Goal: Transaction & Acquisition: Purchase product/service

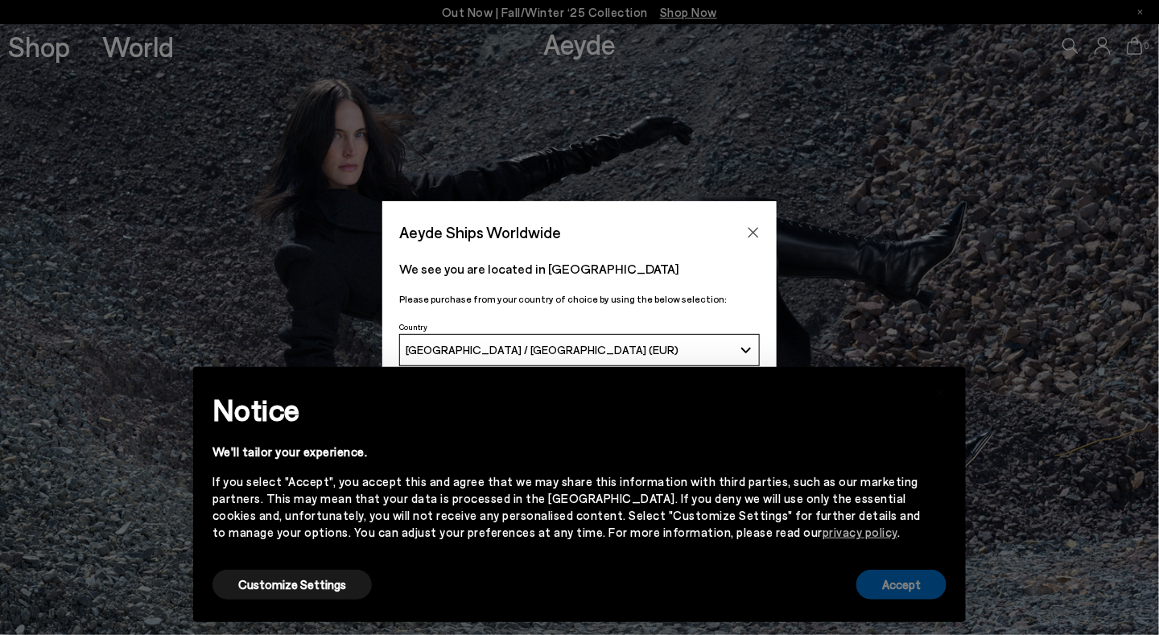
click at [912, 576] on button "Accept" at bounding box center [901, 585] width 90 height 30
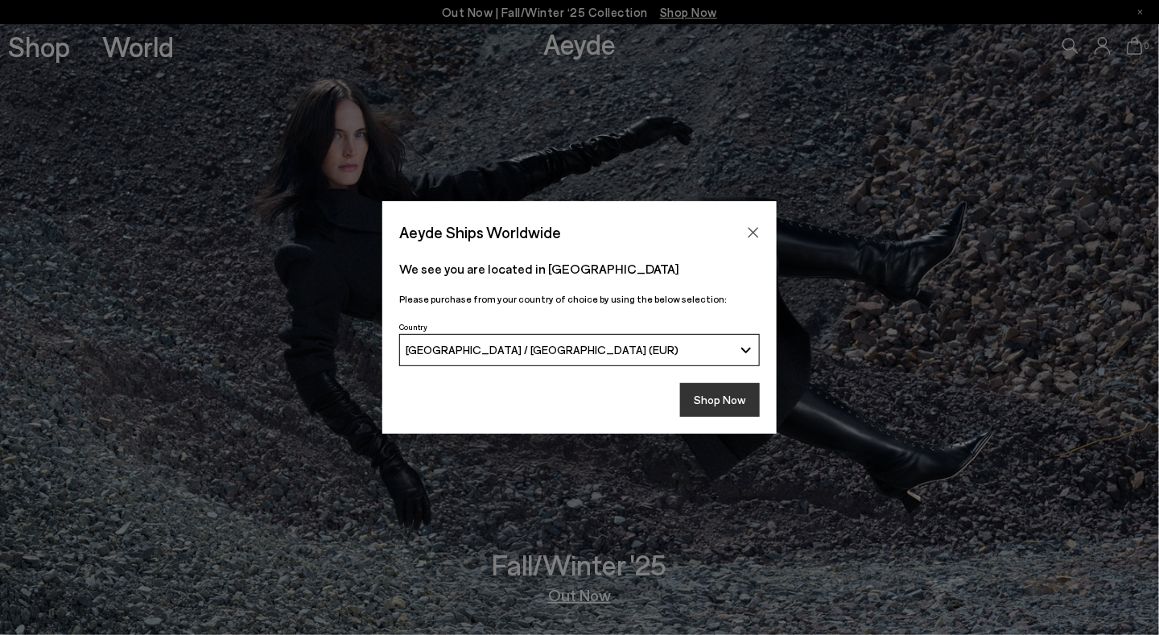
click at [741, 397] on button "Shop Now" at bounding box center [720, 400] width 80 height 34
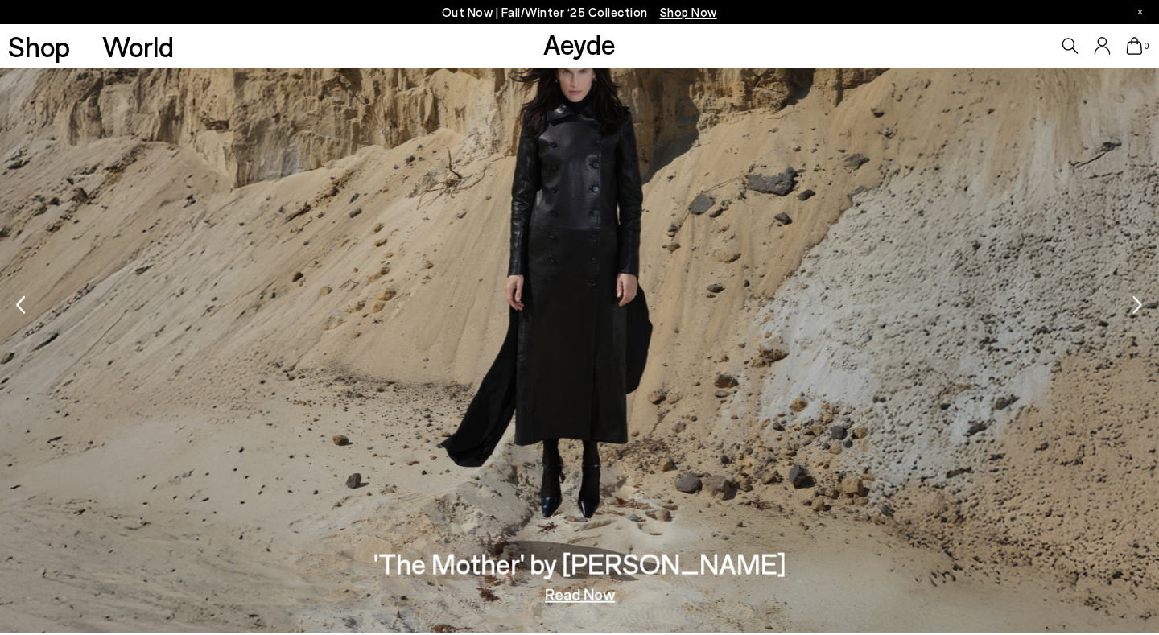
scroll to position [2253, 0]
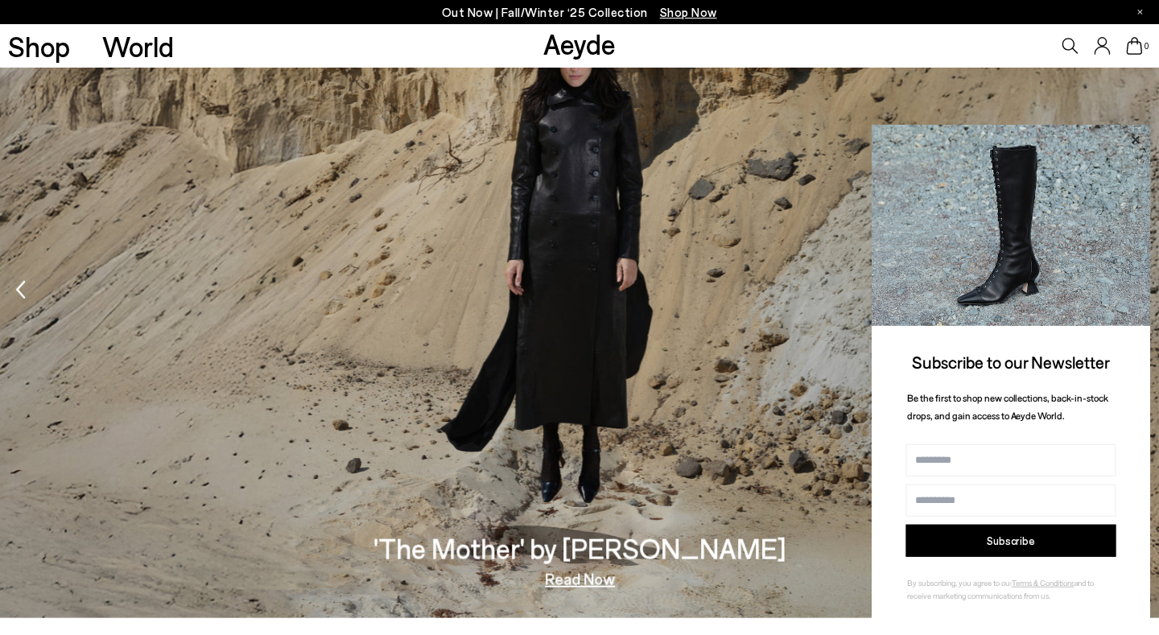
click at [1137, 140] on icon at bounding box center [1135, 139] width 8 height 8
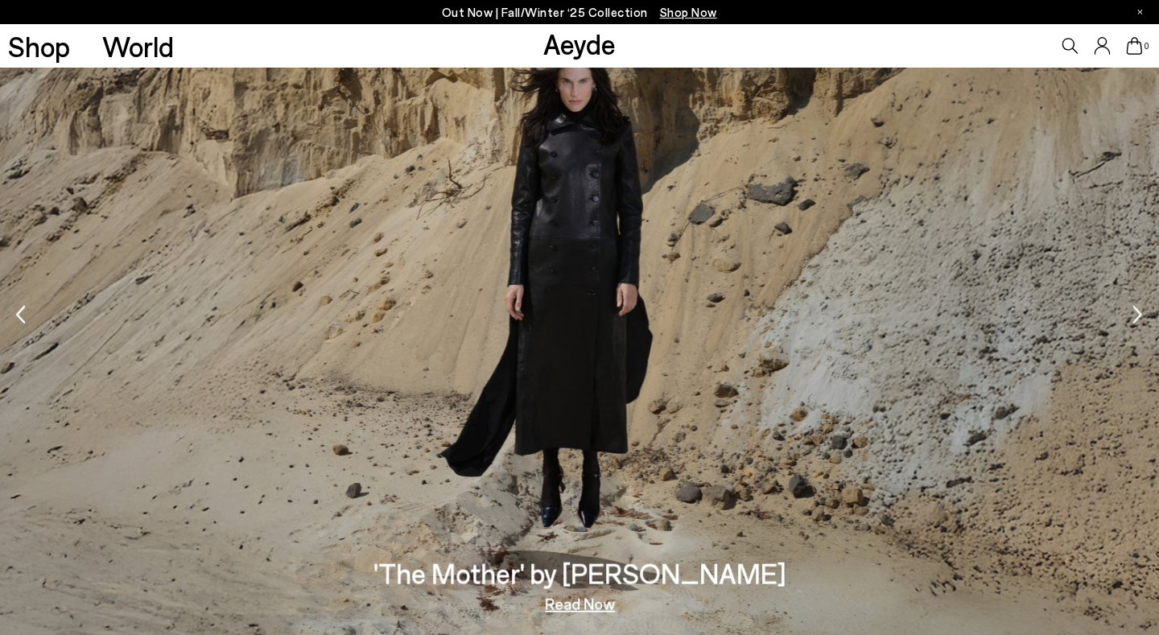
scroll to position [2163, 0]
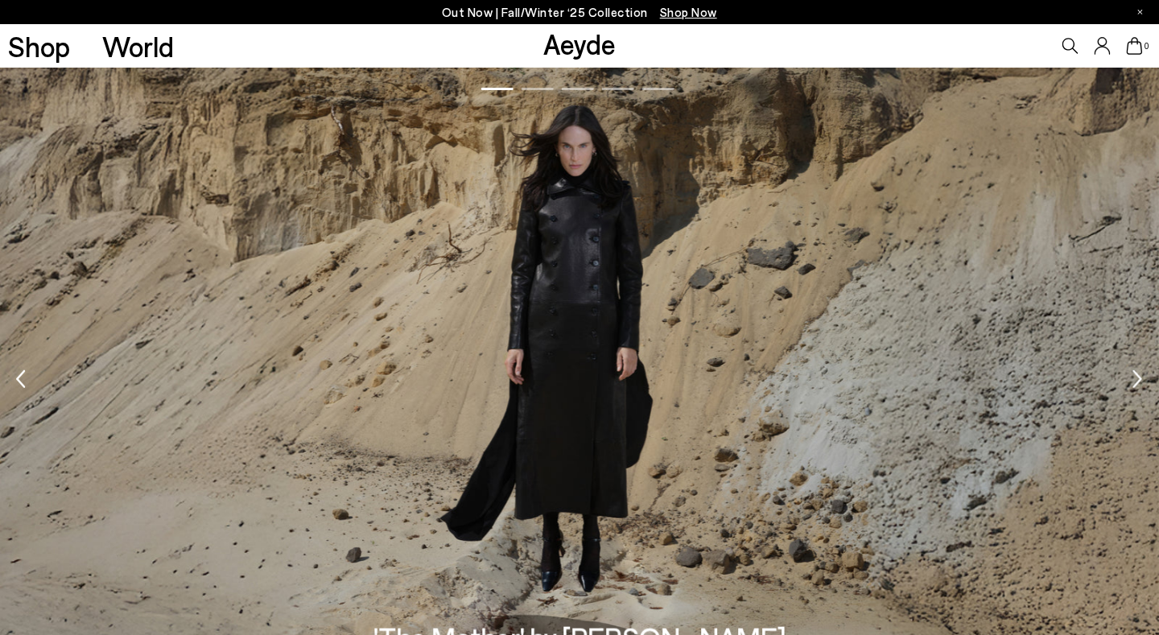
click at [1138, 373] on icon "Next slide" at bounding box center [1138, 378] width 10 height 35
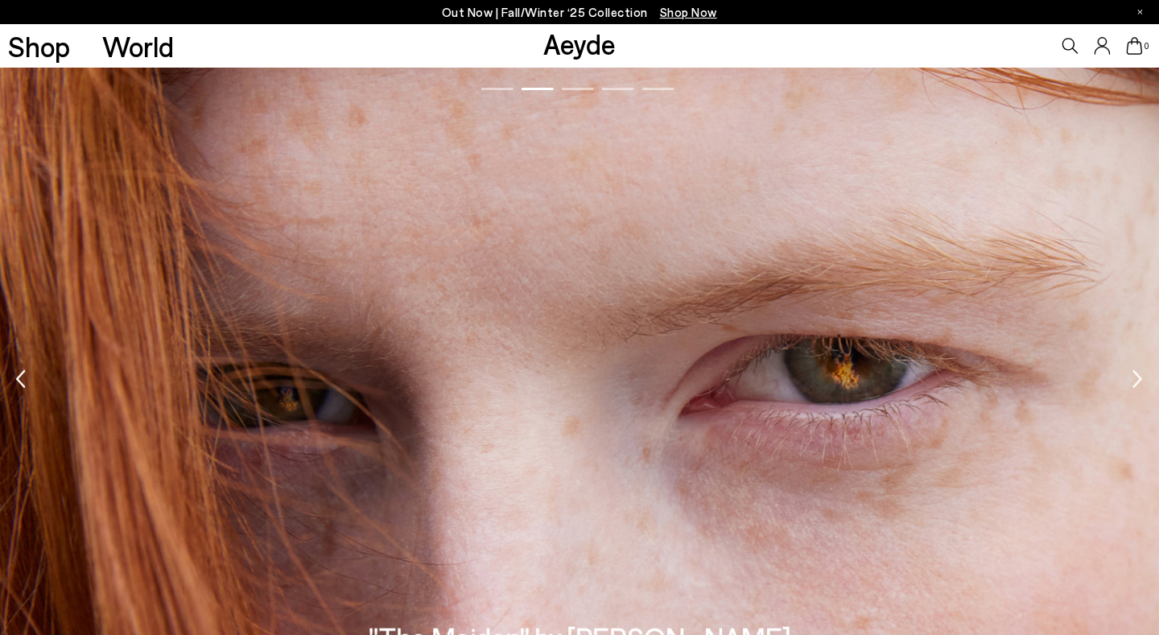
click at [1137, 371] on icon "Next slide" at bounding box center [1138, 378] width 10 height 35
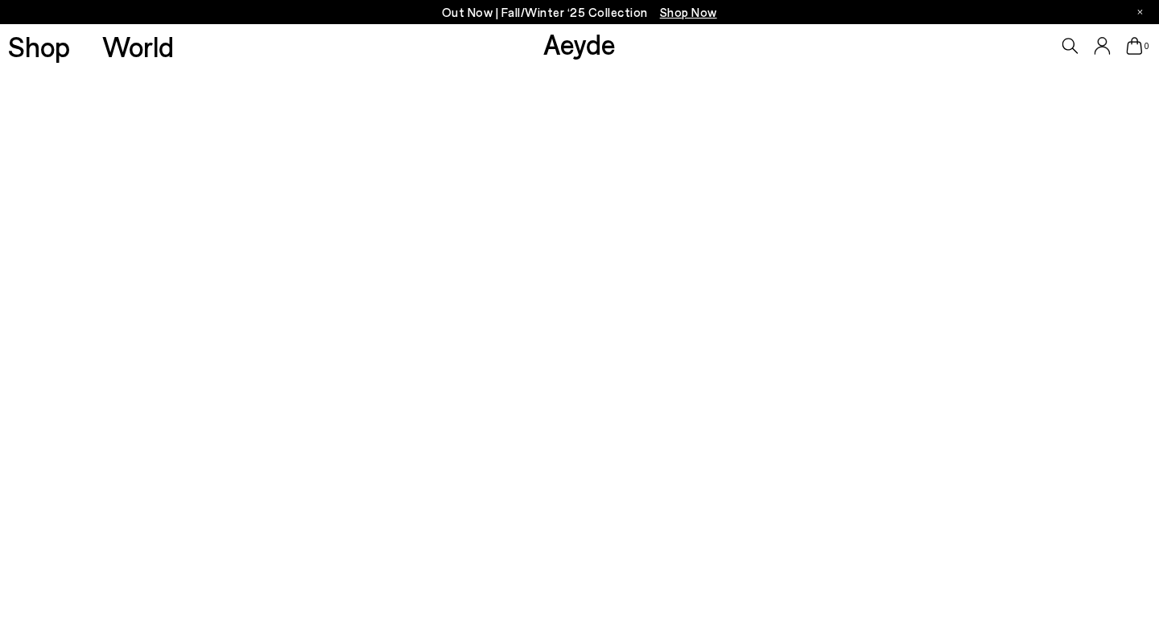
click at [1136, 370] on icon "Next slide" at bounding box center [1138, 378] width 10 height 35
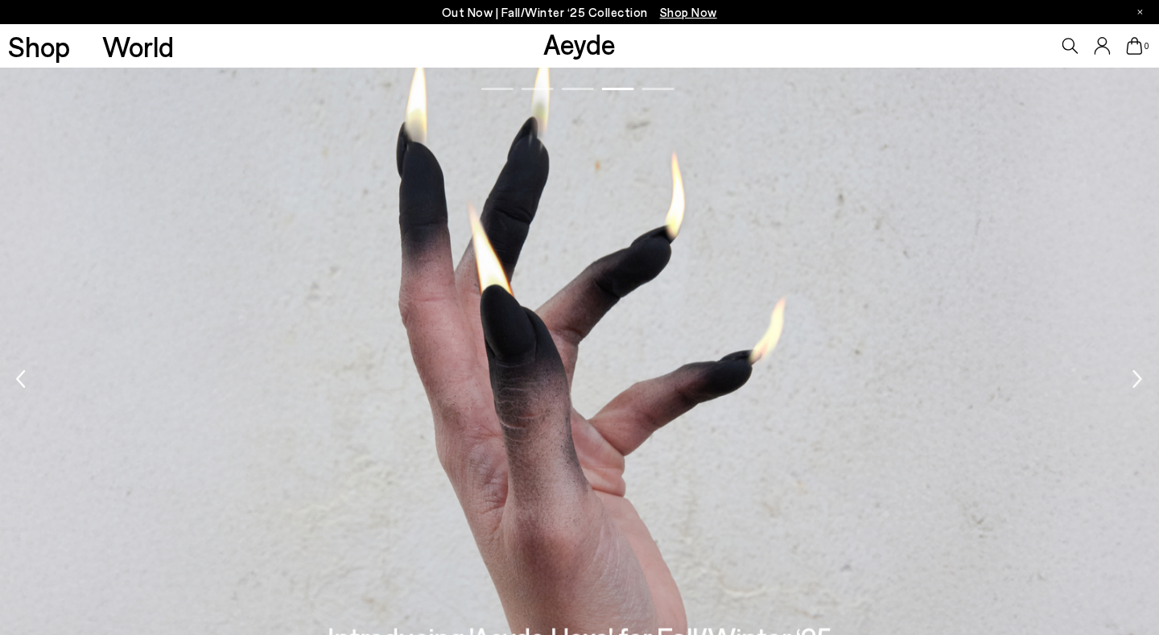
click at [1136, 370] on icon "Next slide" at bounding box center [1138, 378] width 10 height 35
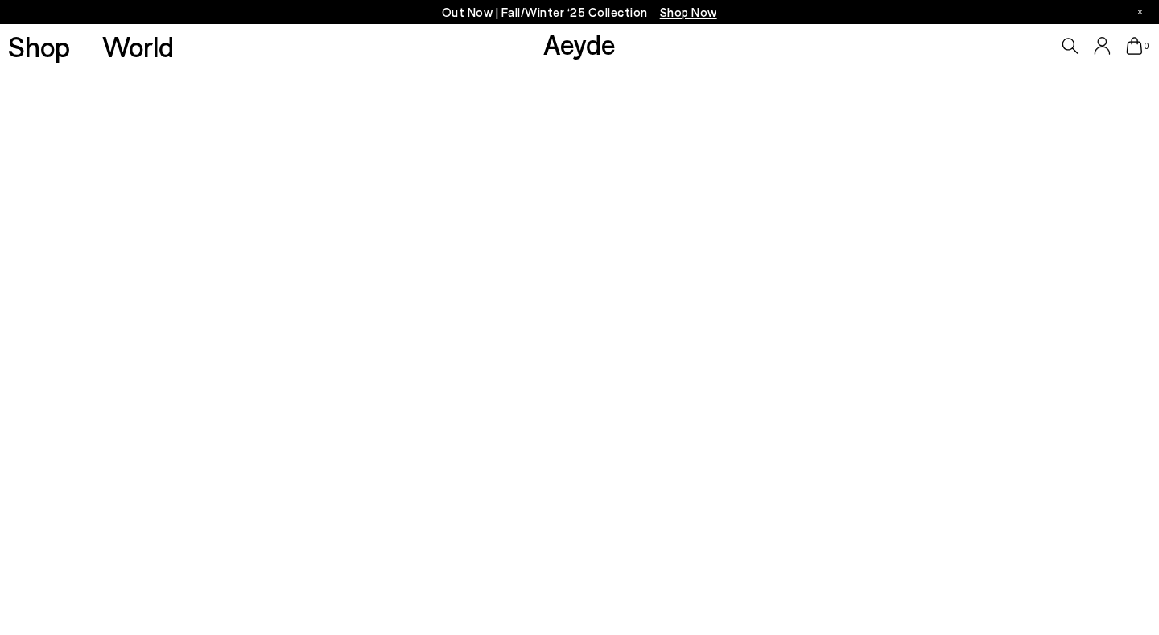
click at [1135, 370] on icon "Next slide" at bounding box center [1138, 378] width 10 height 35
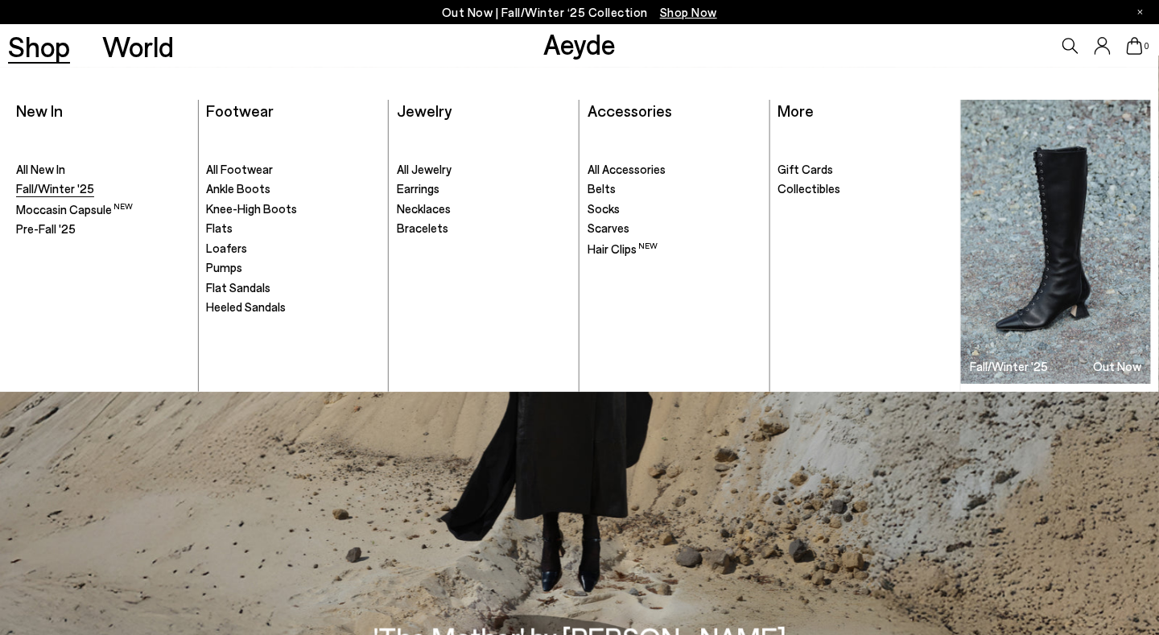
click at [43, 187] on span "Fall/Winter '25" at bounding box center [55, 188] width 78 height 14
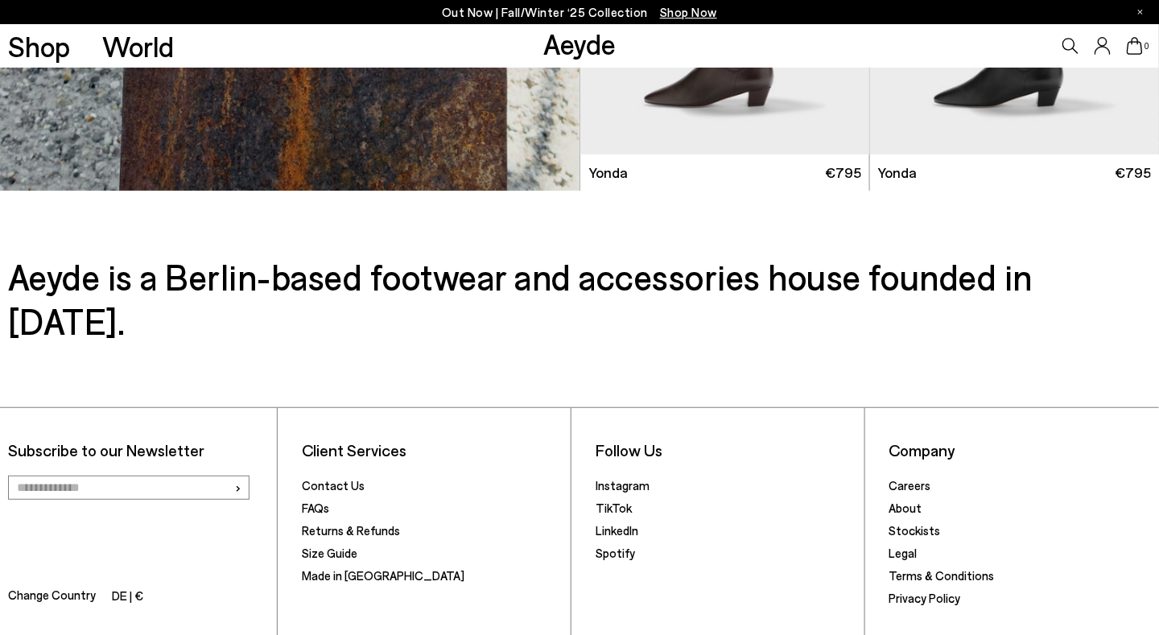
scroll to position [8173, 0]
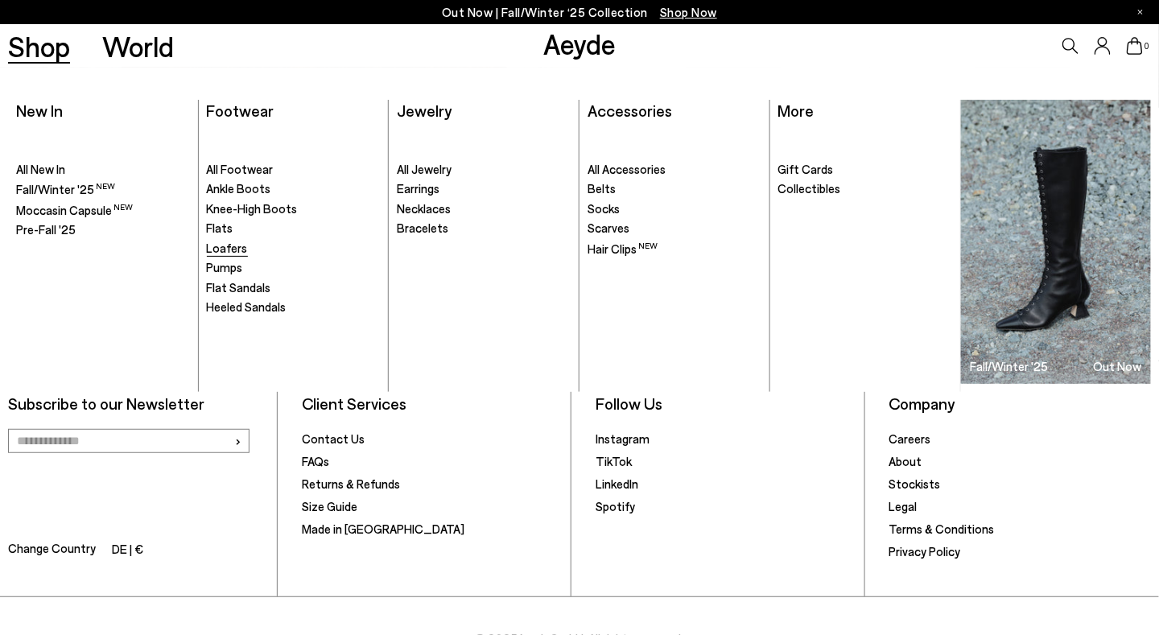
click at [220, 245] on span "Loafers" at bounding box center [227, 248] width 41 height 14
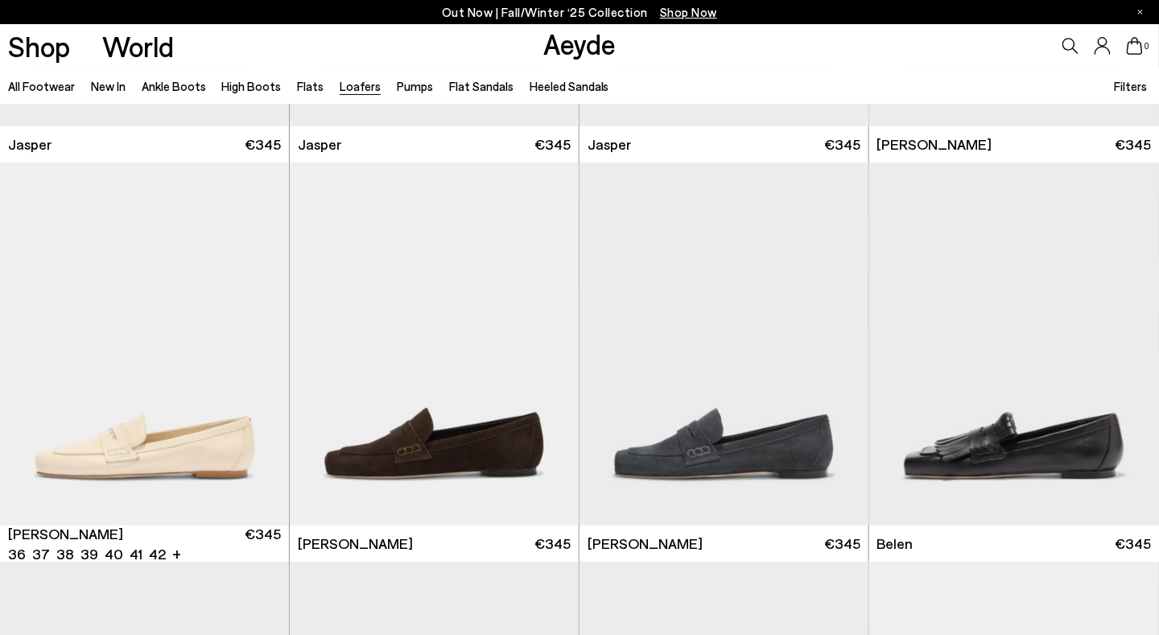
scroll to position [644, 0]
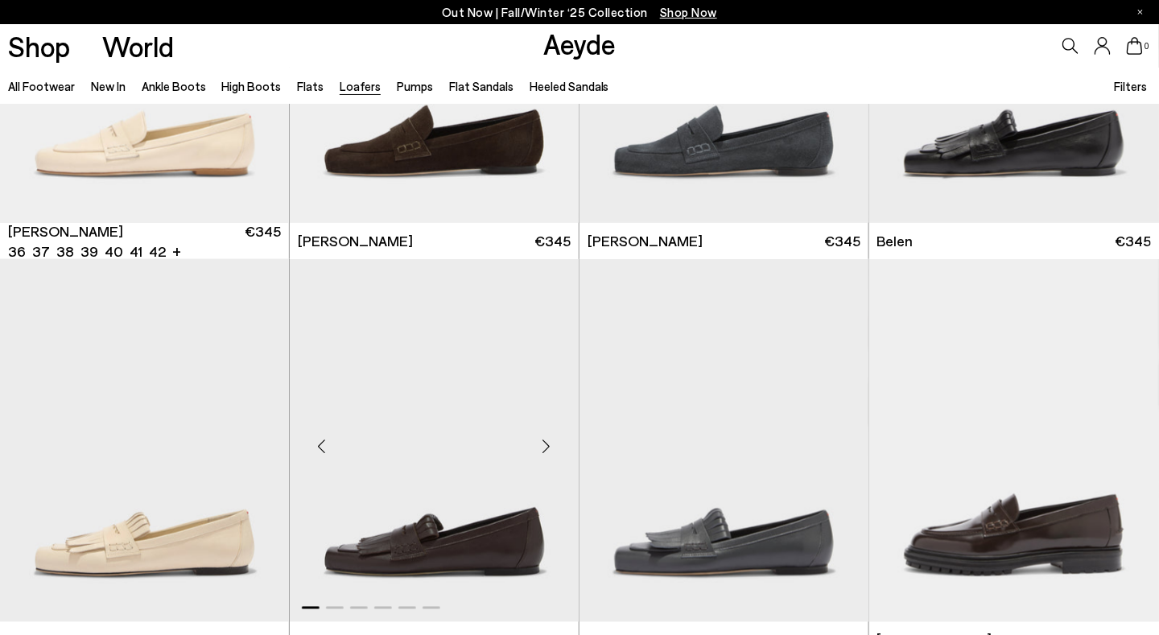
click at [554, 444] on div "Next slide" at bounding box center [546, 447] width 48 height 48
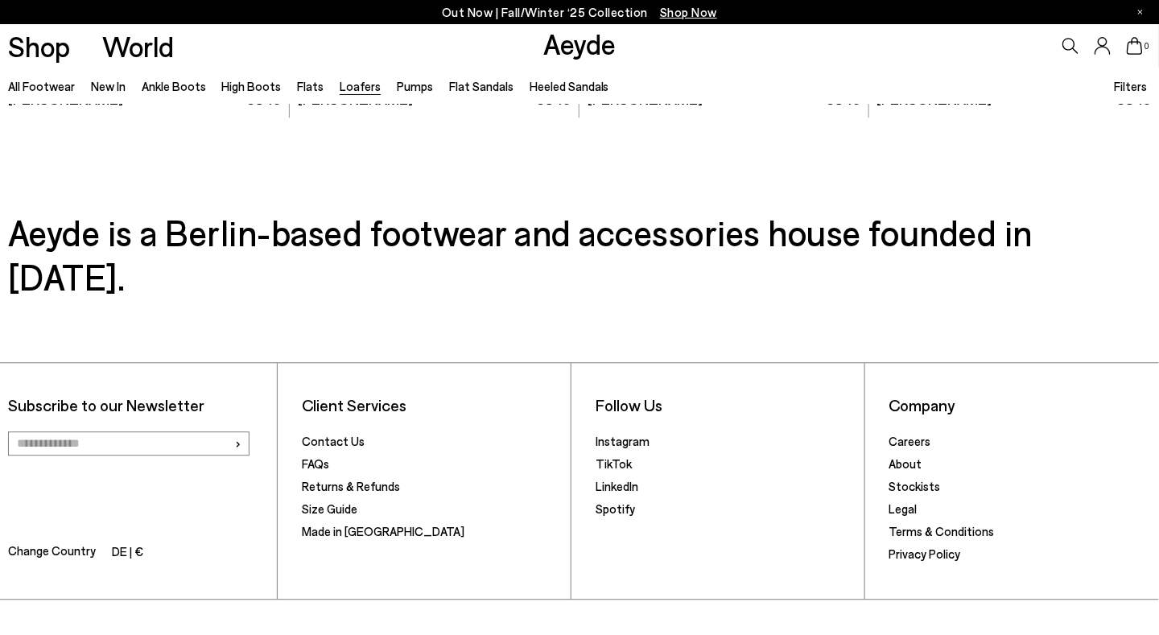
scroll to position [3183, 0]
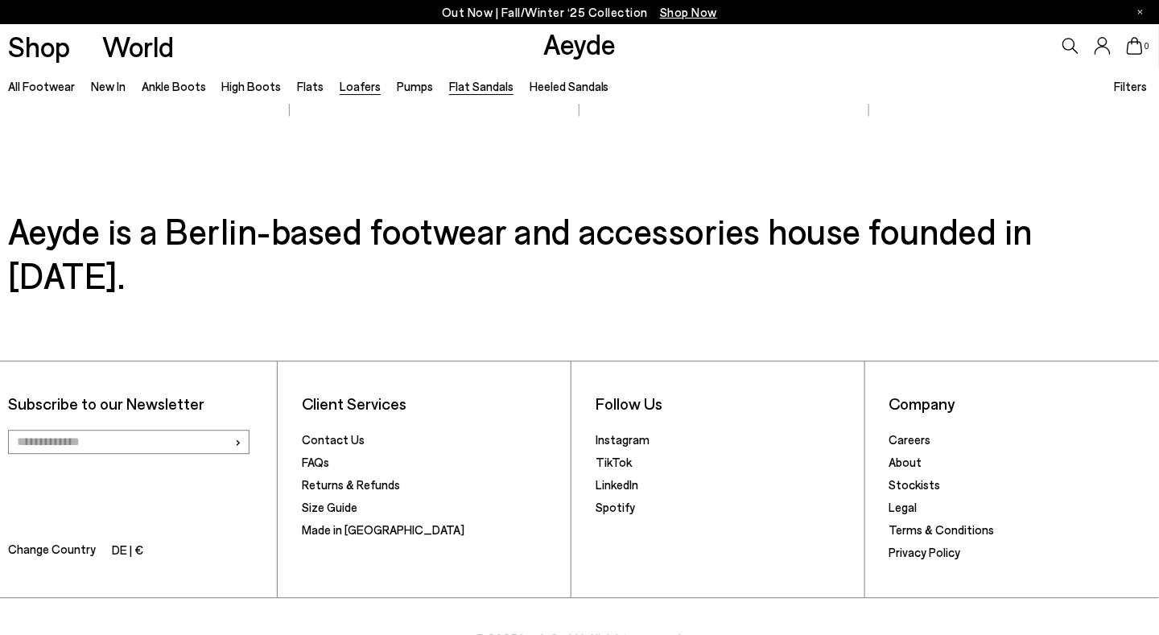
click at [484, 84] on link "Flat Sandals" at bounding box center [481, 86] width 64 height 14
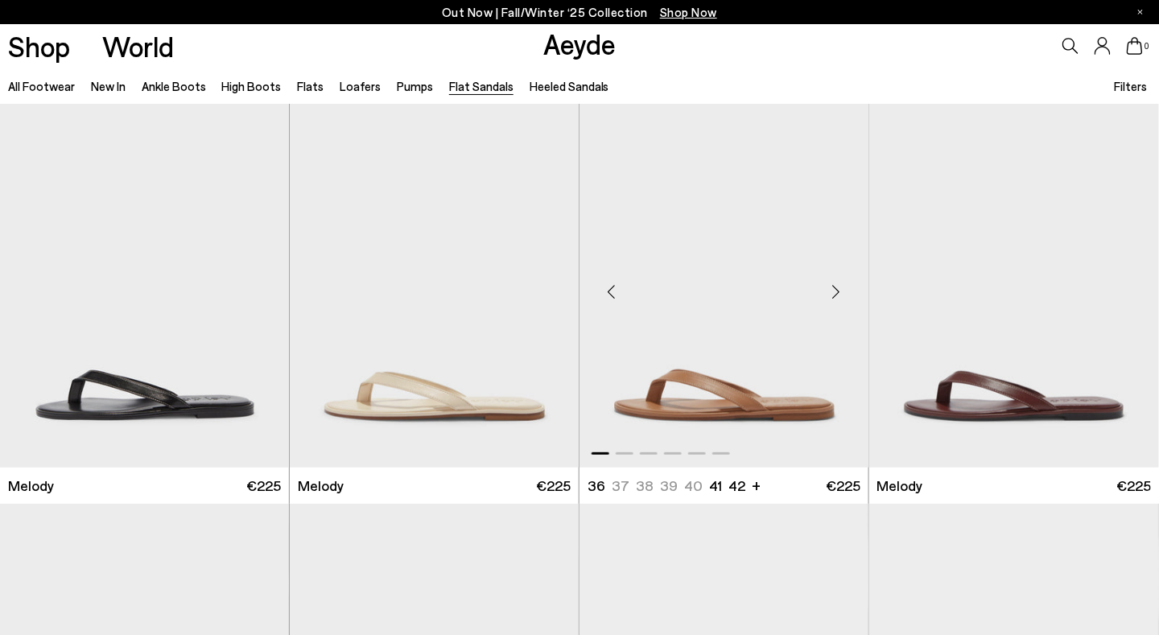
click at [841, 289] on div "Next slide" at bounding box center [836, 292] width 48 height 48
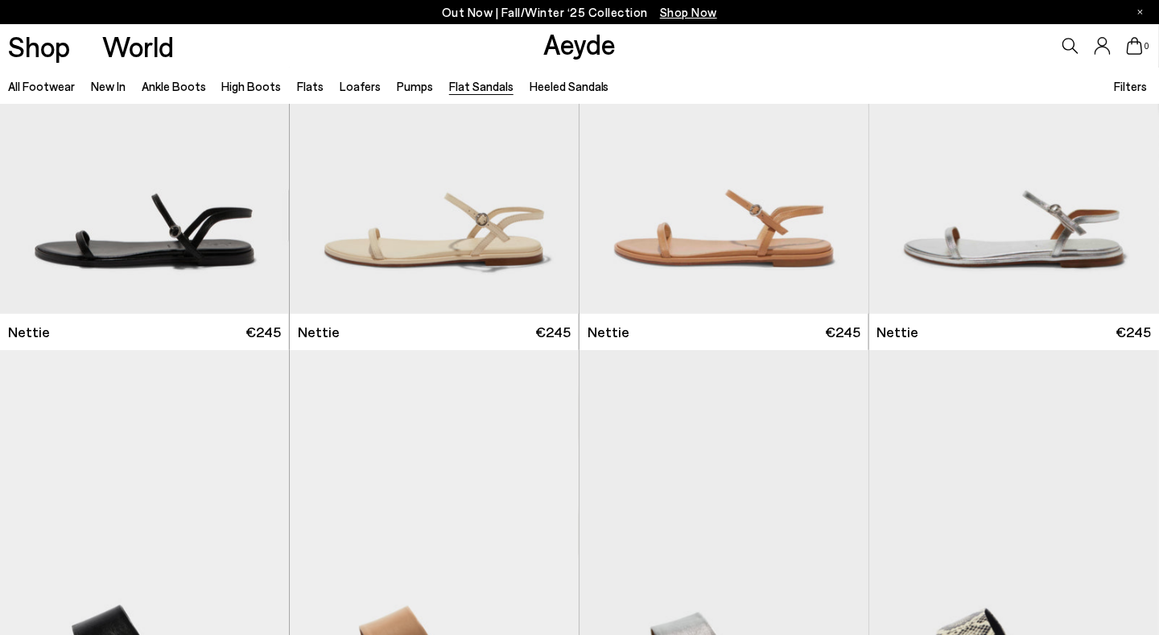
scroll to position [563, 0]
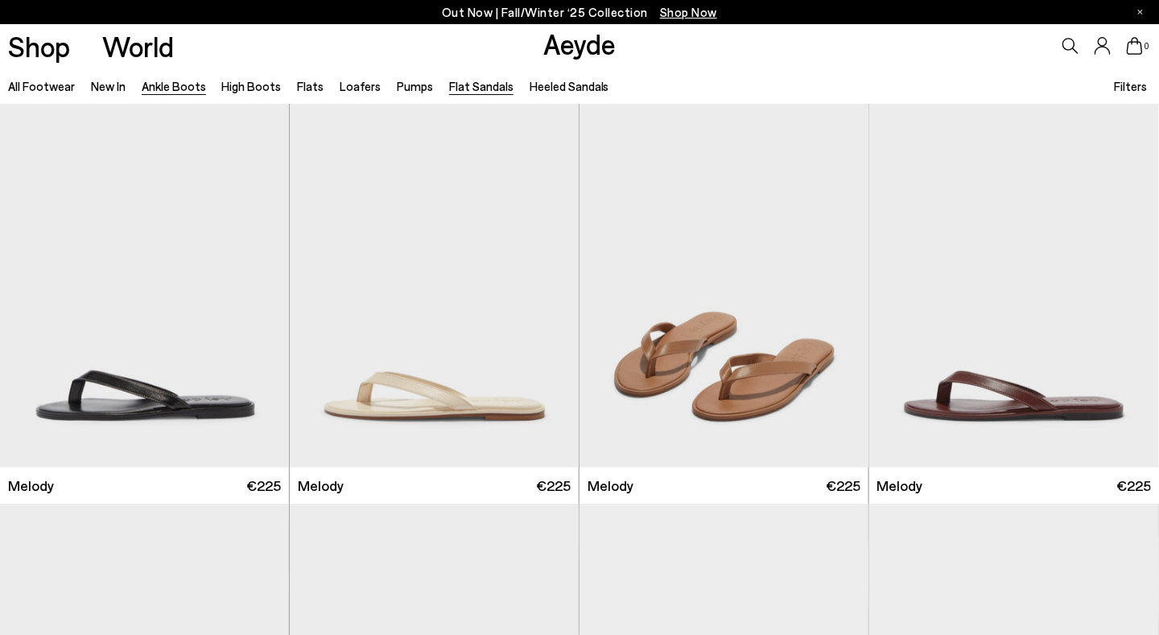
click at [181, 83] on link "Ankle Boots" at bounding box center [174, 86] width 64 height 14
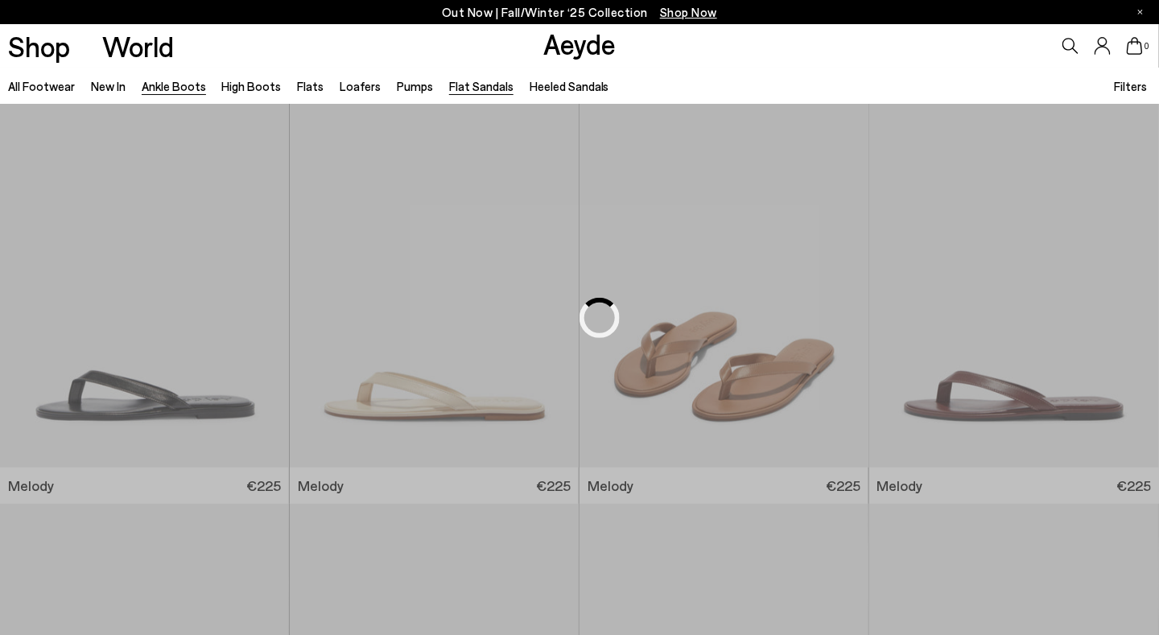
scroll to position [703, 0]
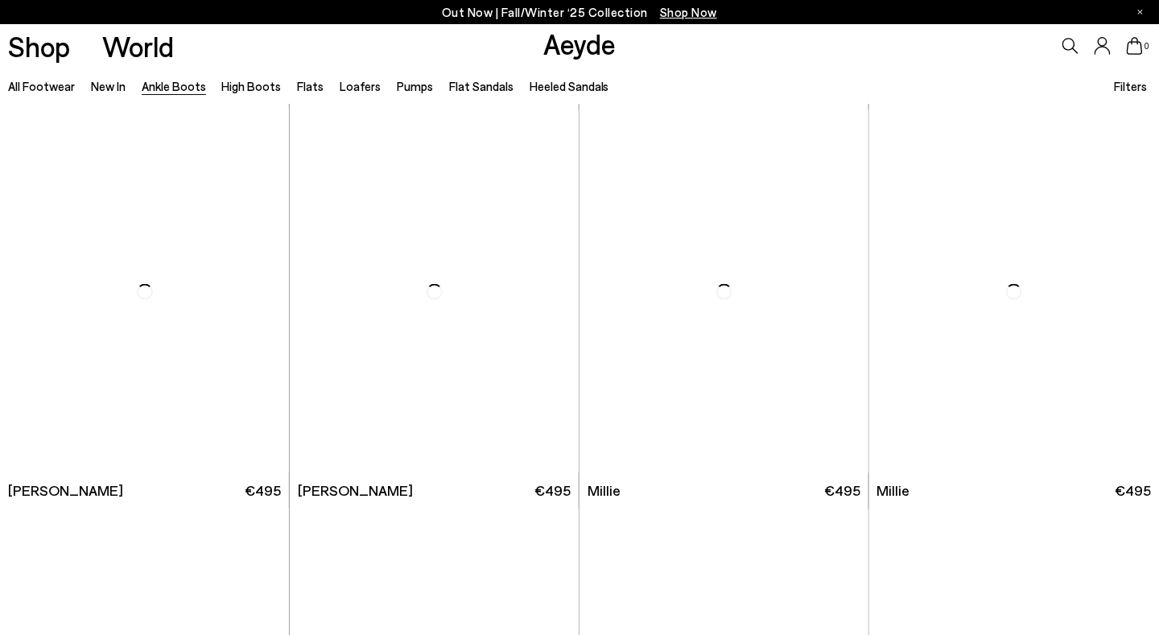
scroll to position [2816, 0]
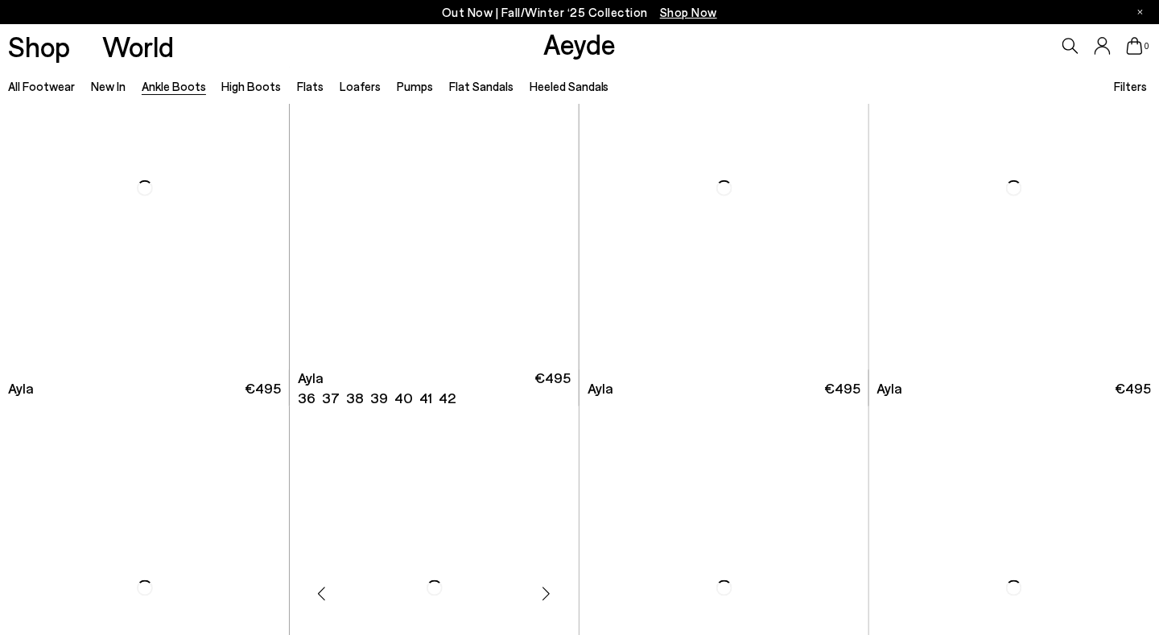
scroll to position [4586, 0]
